Goal: Task Accomplishment & Management: Use online tool/utility

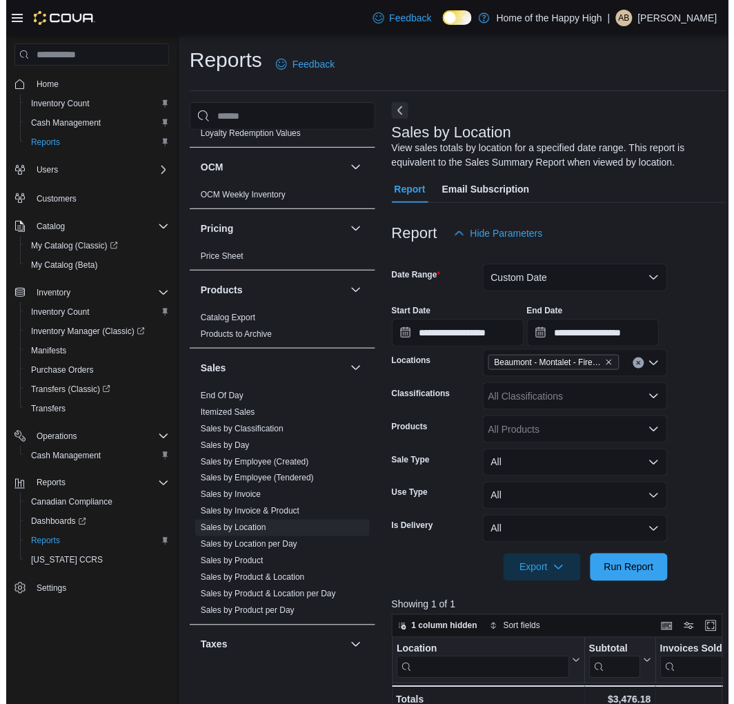
scroll to position [736, 0]
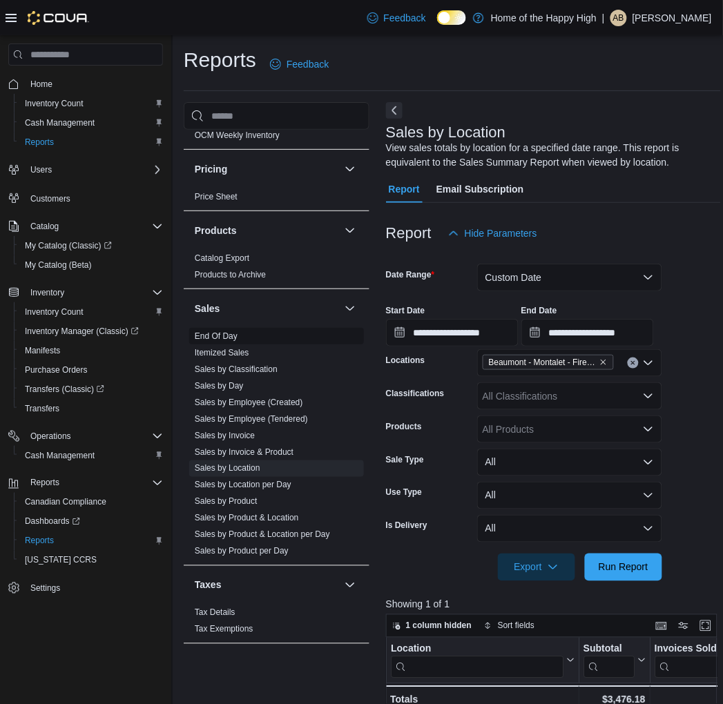
click at [229, 342] on span "End Of Day" at bounding box center [276, 336] width 175 height 17
click at [223, 333] on link "End Of Day" at bounding box center [216, 336] width 43 height 10
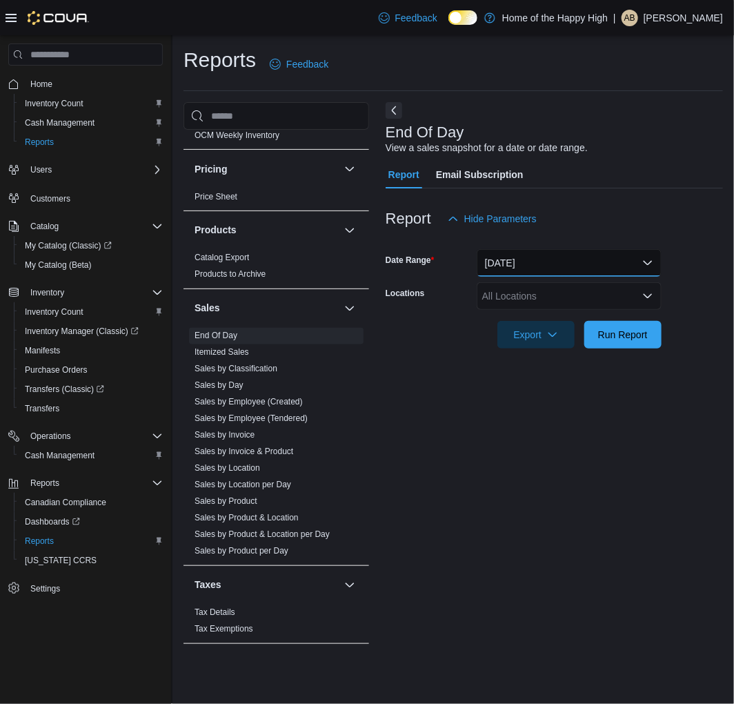
click at [537, 256] on button "[DATE]" at bounding box center [569, 263] width 185 height 28
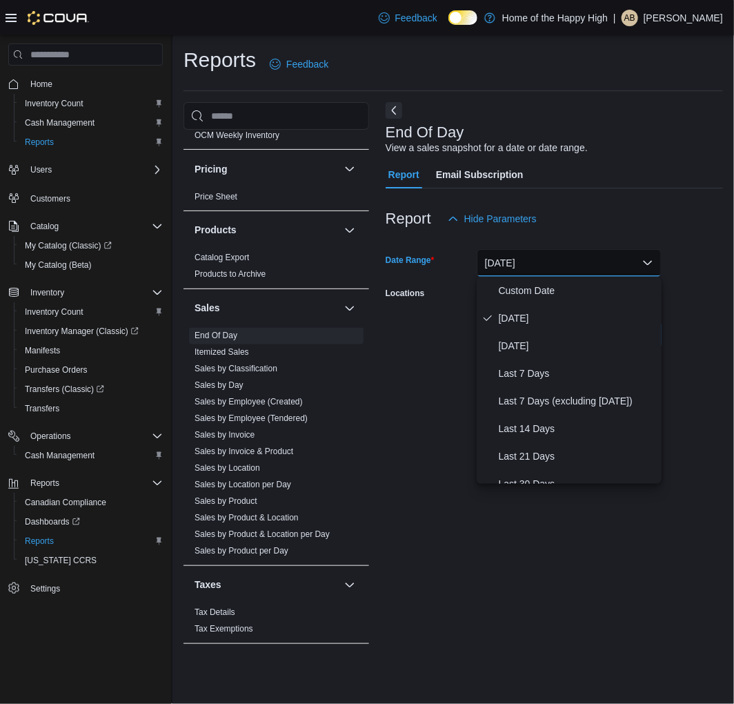
click at [722, 223] on div "Reports Feedback Cash Management Cash Management Cash Out Details Compliance OC…" at bounding box center [454, 352] width 562 height 634
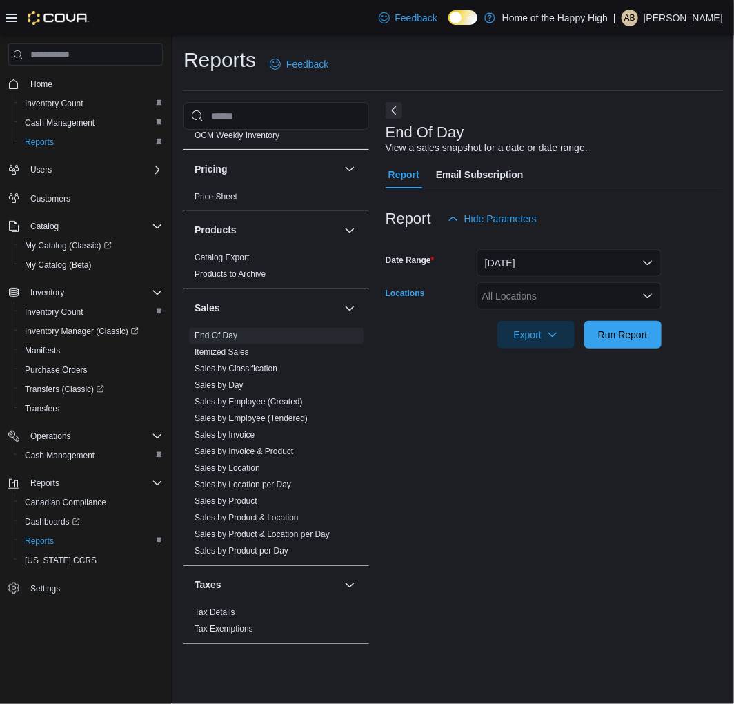
click at [603, 299] on div "All Locations" at bounding box center [569, 296] width 185 height 28
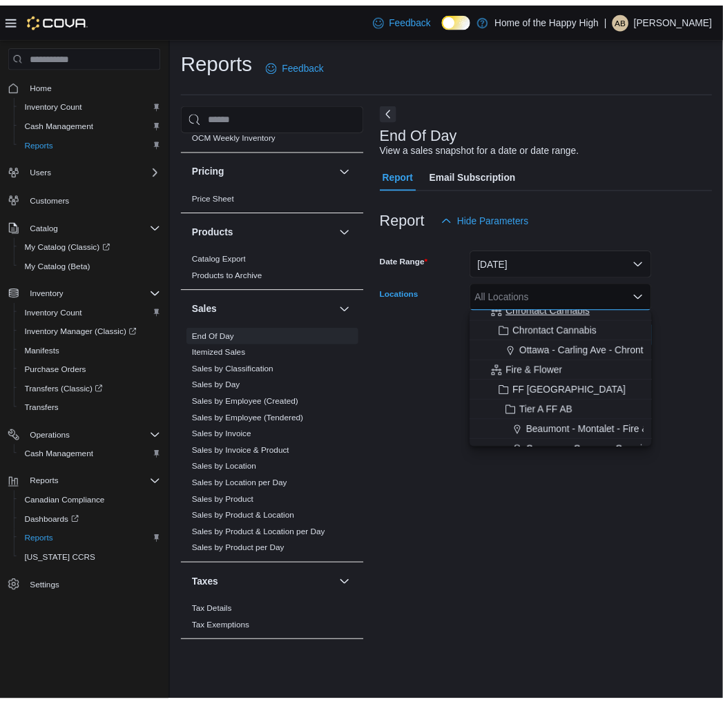
scroll to position [77, 0]
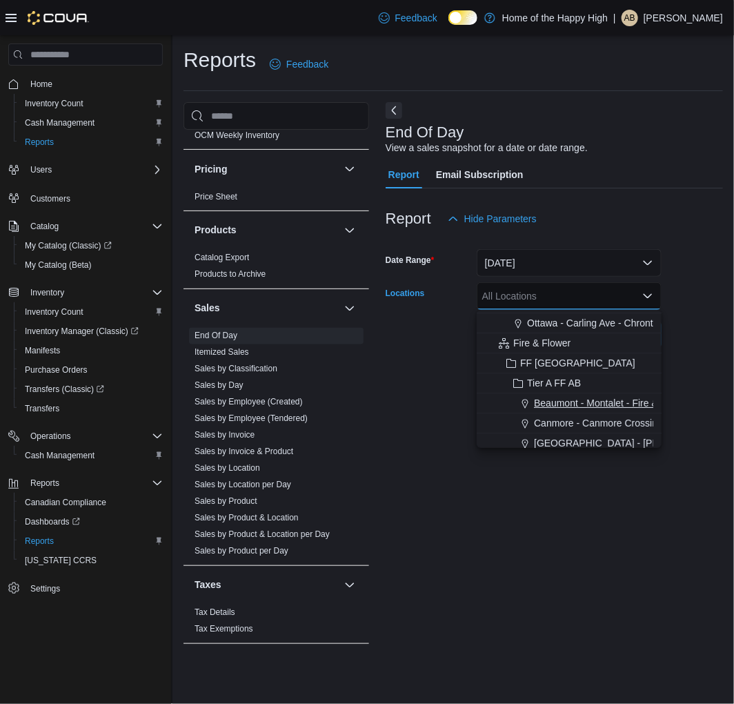
click at [568, 401] on span "Beaumont - Montalet - Fire & Flower" at bounding box center [612, 403] width 156 height 14
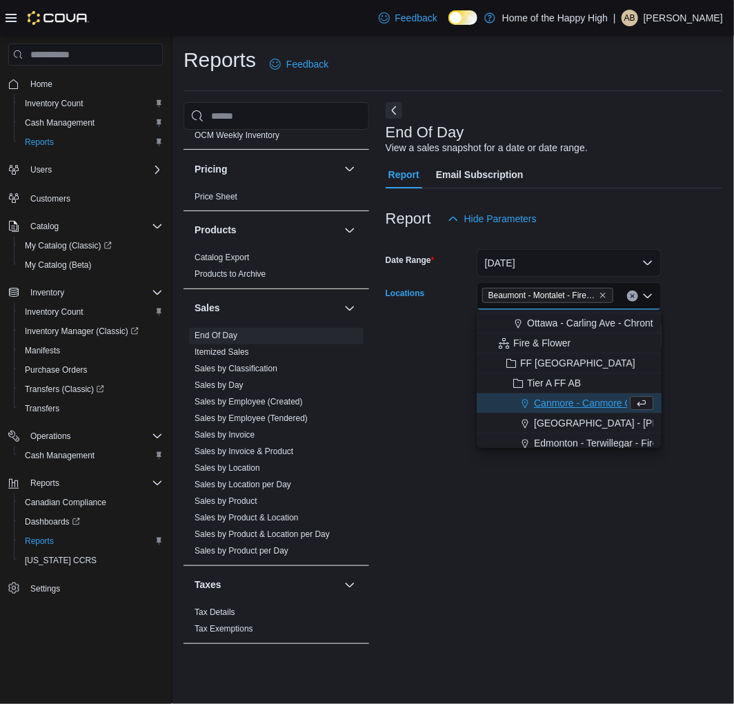
click at [425, 589] on div "End Of Day View a sales snapshot for a date or date range. Report Email Subscri…" at bounding box center [555, 380] width 338 height 556
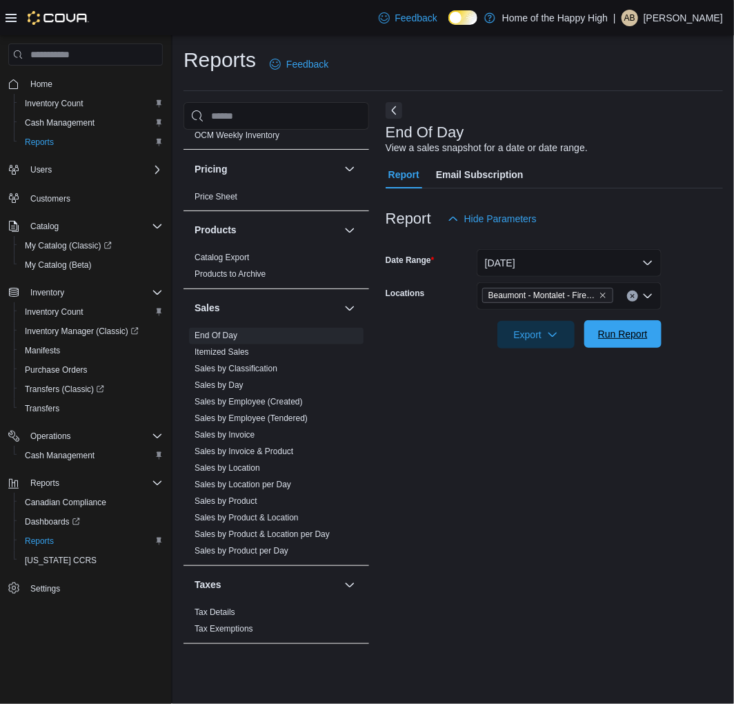
click at [606, 342] on span "Run Report" at bounding box center [623, 334] width 61 height 28
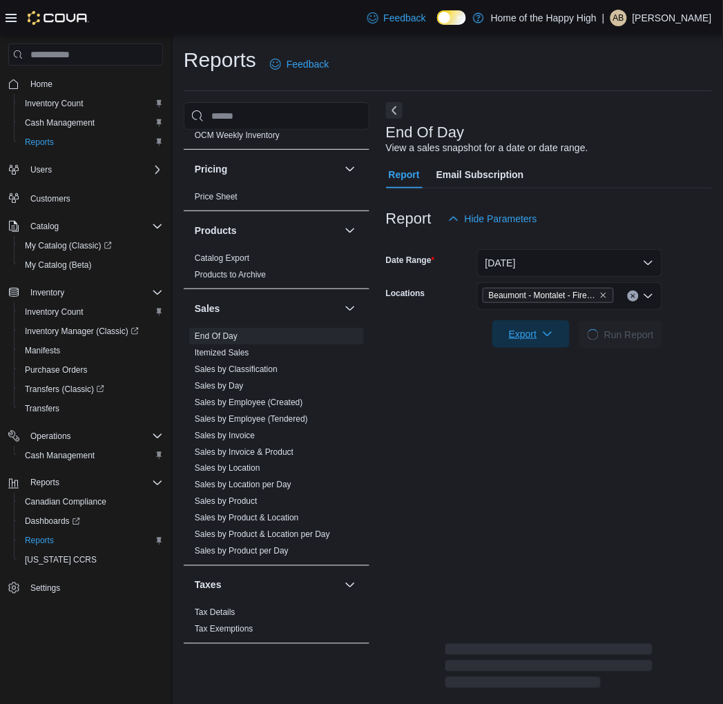
click at [542, 345] on span "Export" at bounding box center [530, 334] width 61 height 28
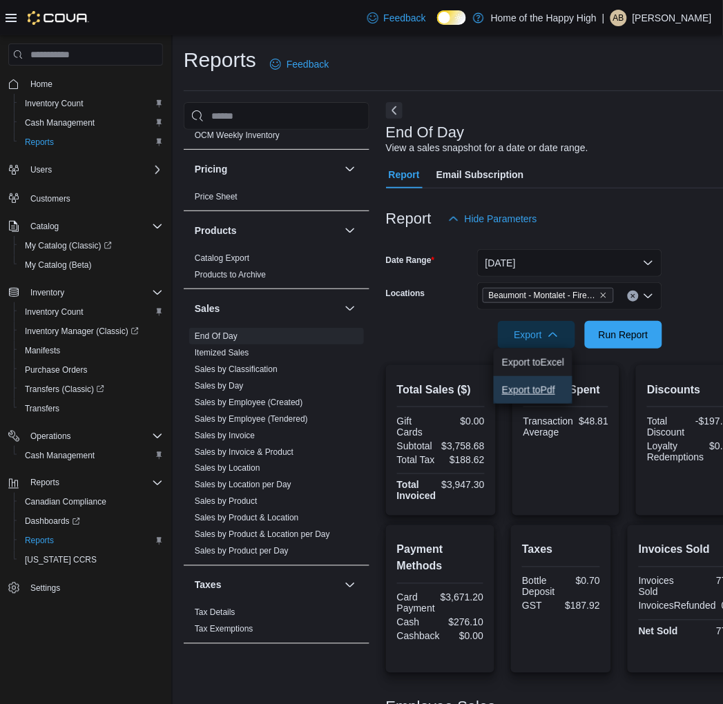
click at [539, 385] on span "Export to Pdf" at bounding box center [533, 389] width 62 height 11
click at [649, 10] on p "Andrea Benvenuto" at bounding box center [671, 18] width 79 height 17
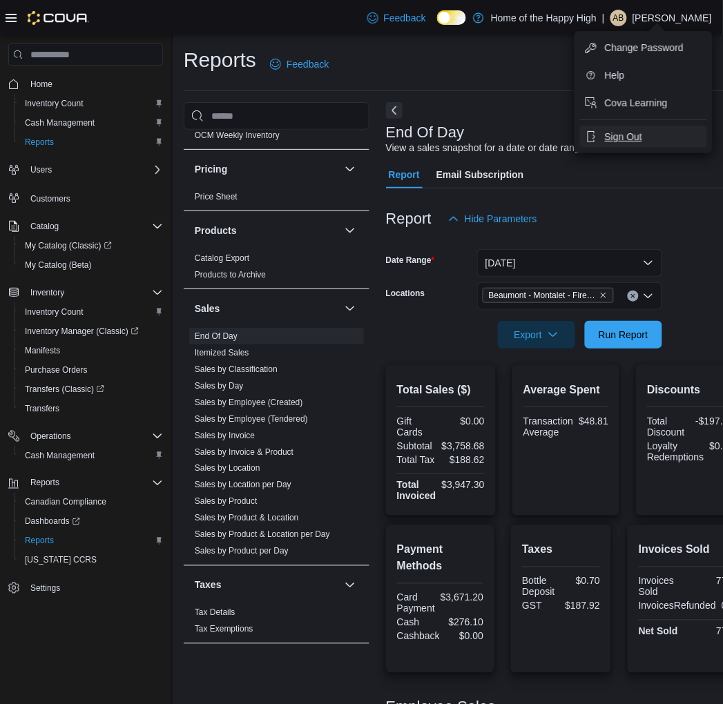
click at [621, 135] on span "Sign Out" at bounding box center [623, 137] width 37 height 14
